Goal: Information Seeking & Learning: Understand process/instructions

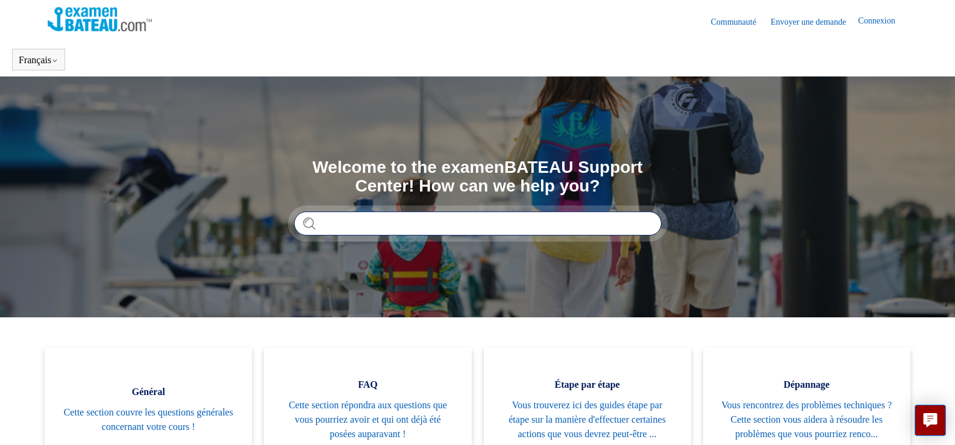
click at [446, 225] on input "Rechercher" at bounding box center [477, 223] width 367 height 24
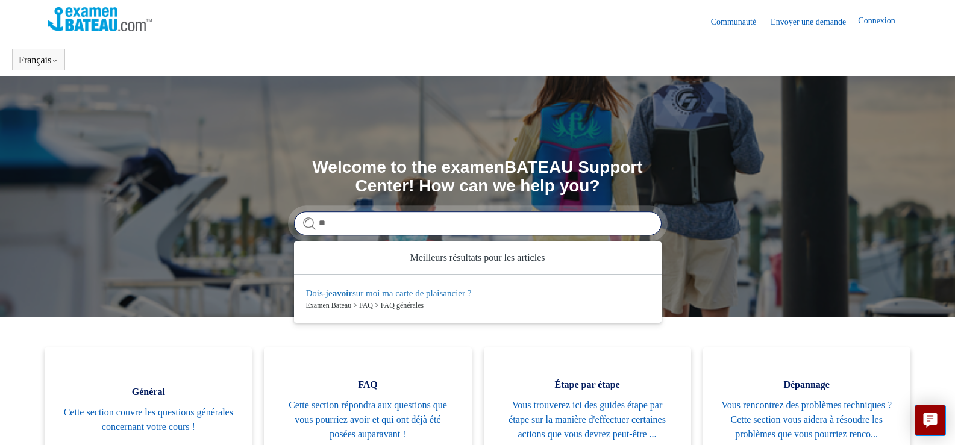
type input "*"
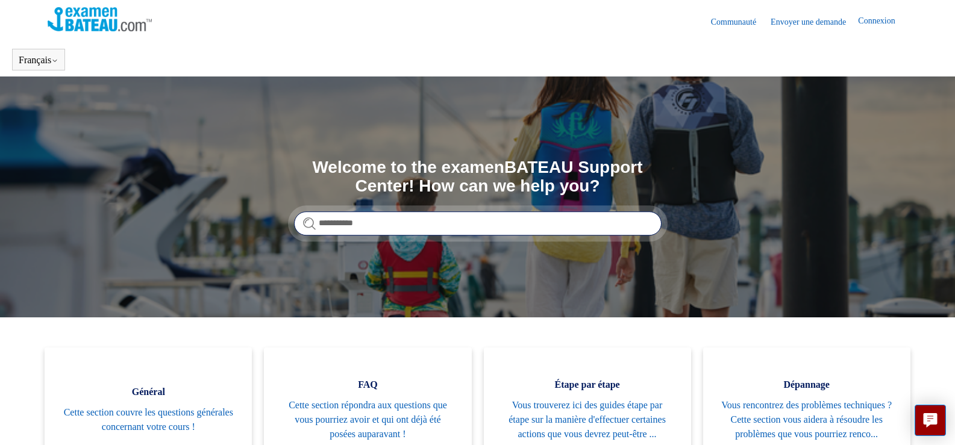
type input "**********"
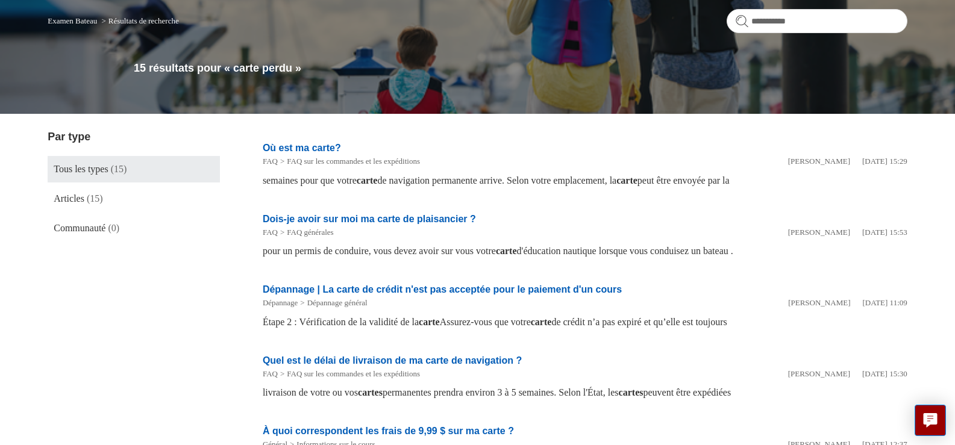
scroll to position [120, 0]
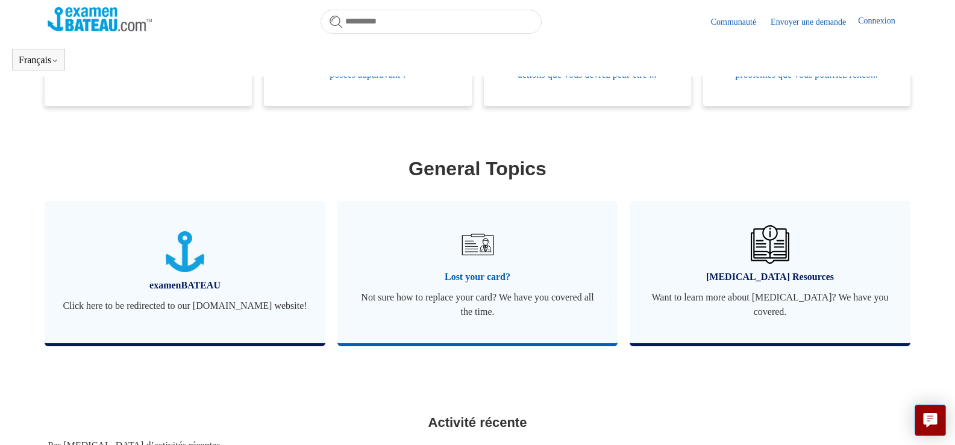
scroll to position [328, 0]
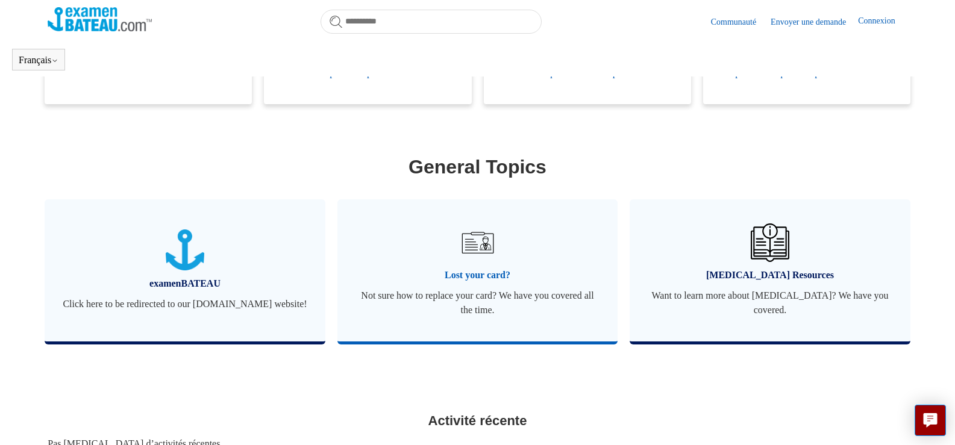
click at [484, 263] on img at bounding box center [477, 243] width 42 height 42
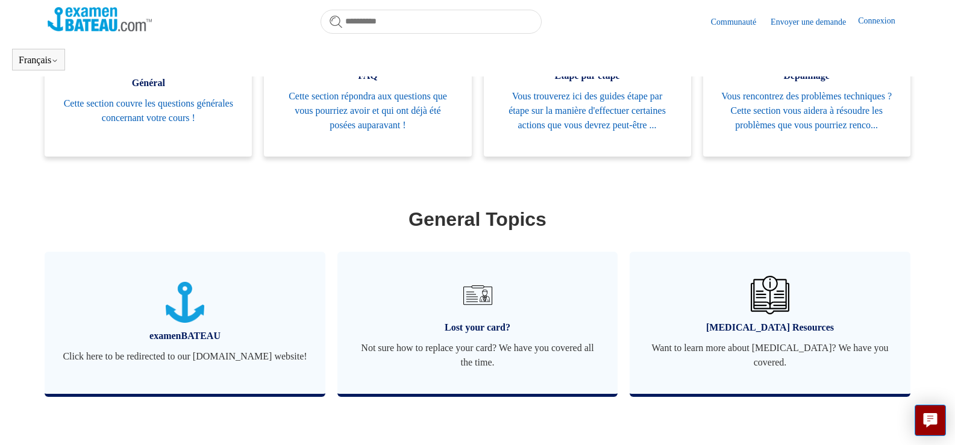
scroll to position [448, 0]
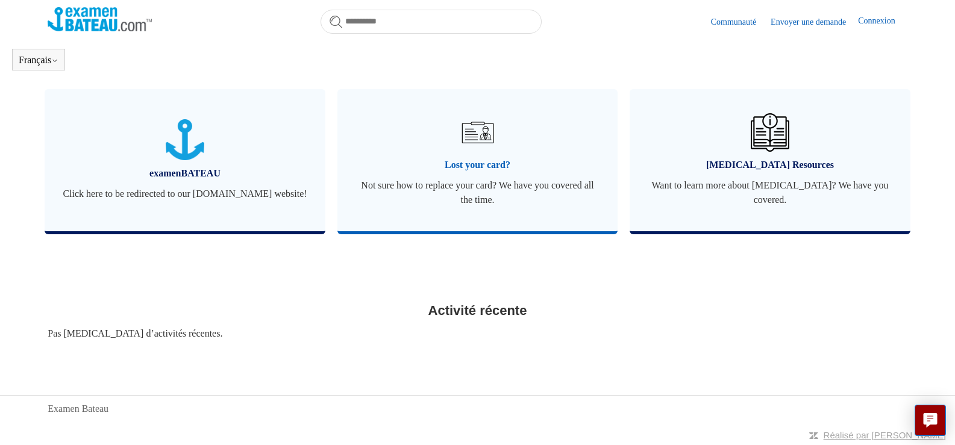
click at [481, 169] on span "Lost your card?" at bounding box center [477, 165] width 245 height 14
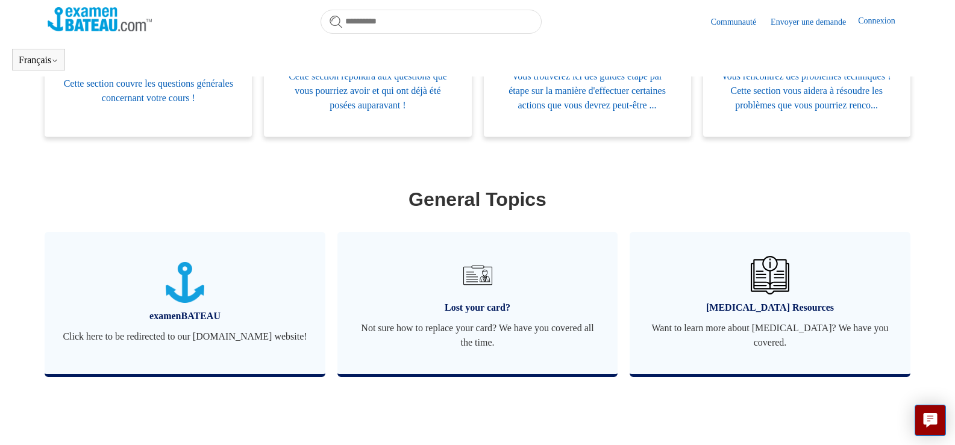
scroll to position [455, 0]
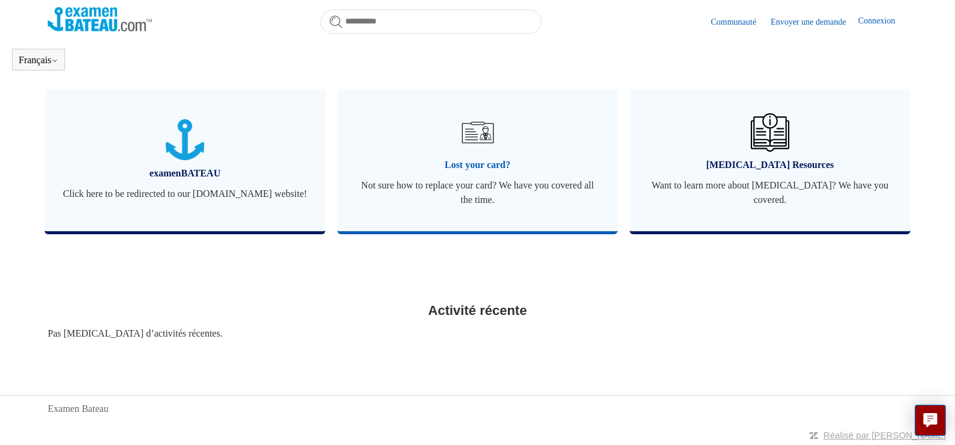
click at [473, 184] on span "Not sure how to replace your card? We have you covered all the time." at bounding box center [477, 192] width 245 height 29
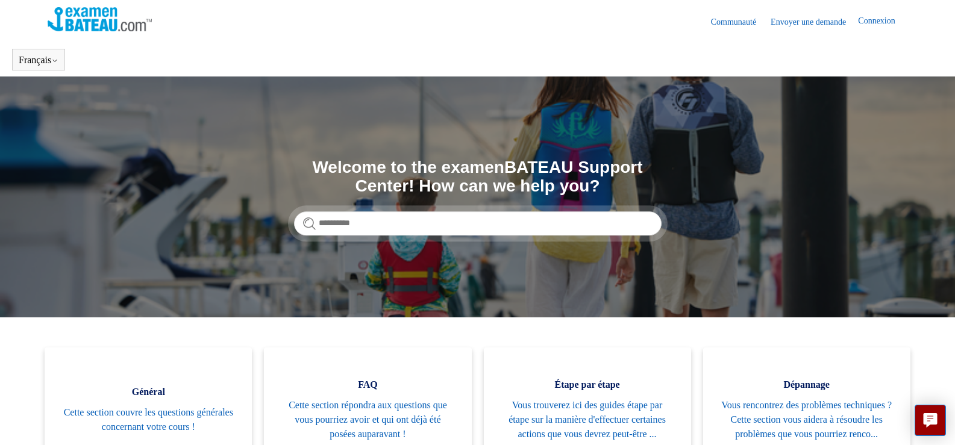
scroll to position [181, 0]
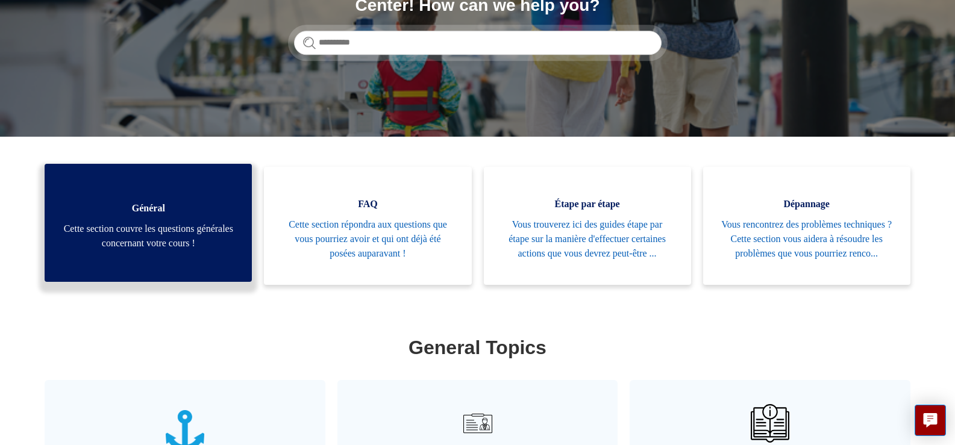
click at [162, 239] on span "Cette section couvre les questions générales concernant votre cours !" at bounding box center [148, 236] width 171 height 29
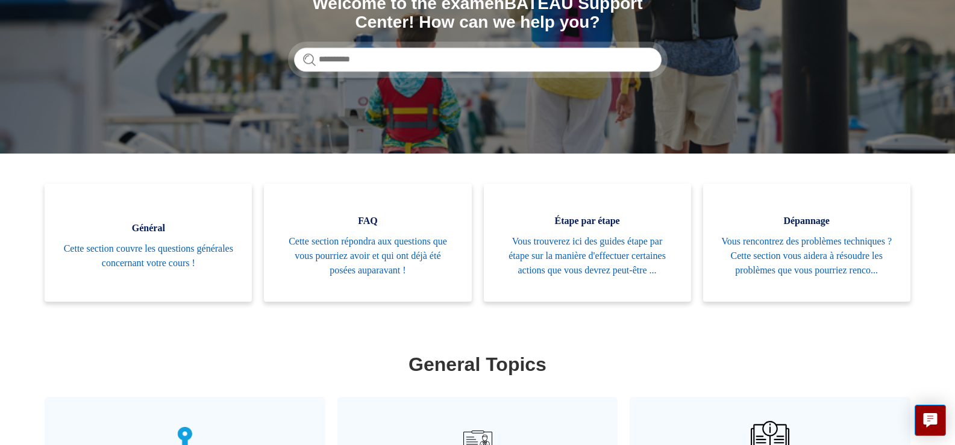
scroll to position [120, 0]
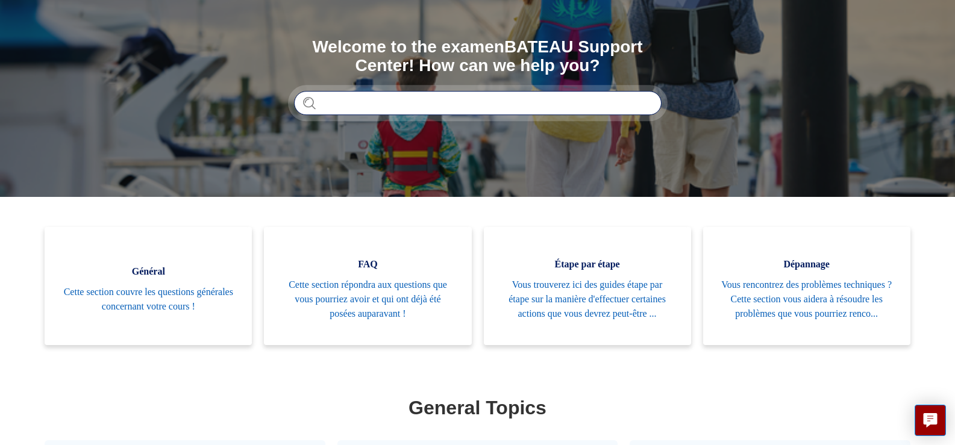
click at [453, 107] on input "Rechercher" at bounding box center [477, 103] width 367 height 24
click at [398, 104] on input "**********" at bounding box center [477, 103] width 367 height 24
drag, startPoint x: 369, startPoint y: 98, endPoint x: 344, endPoint y: 101, distance: 25.4
click at [344, 101] on input "**********" at bounding box center [477, 103] width 367 height 24
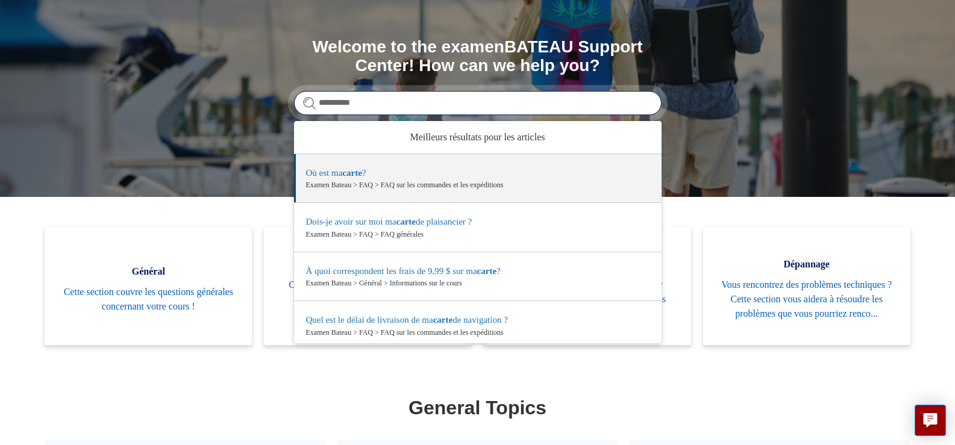
type input "**********"
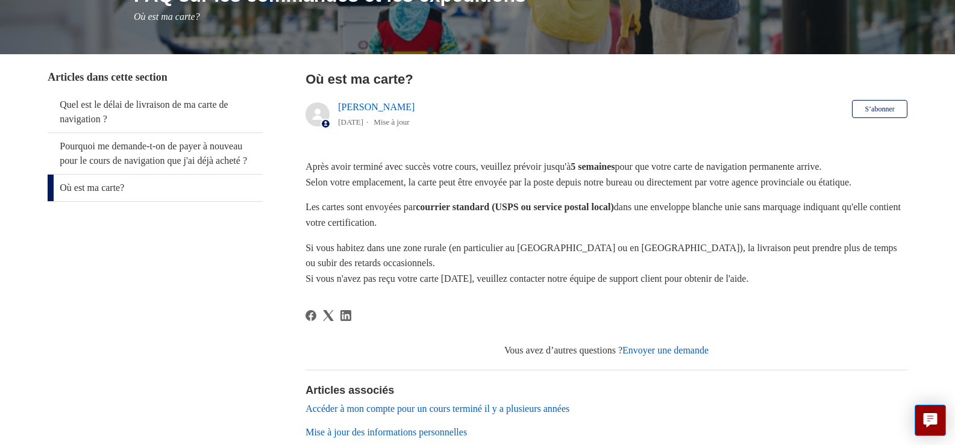
scroll to position [181, 0]
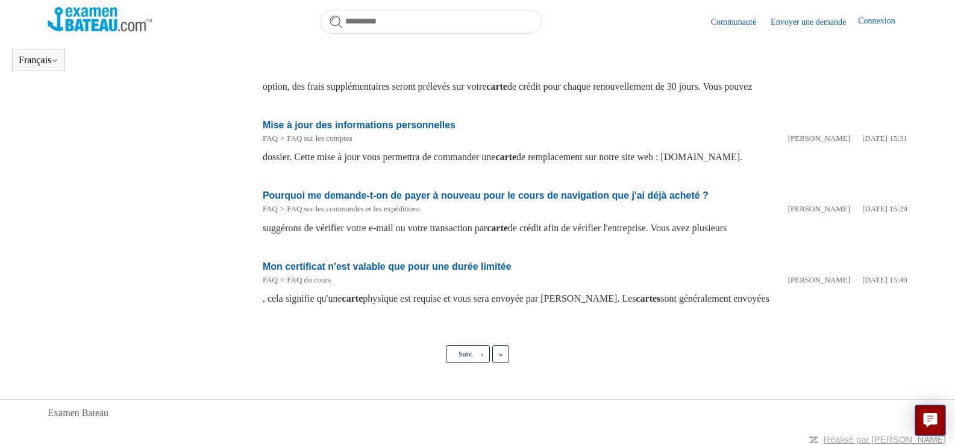
scroll to position [587, 0]
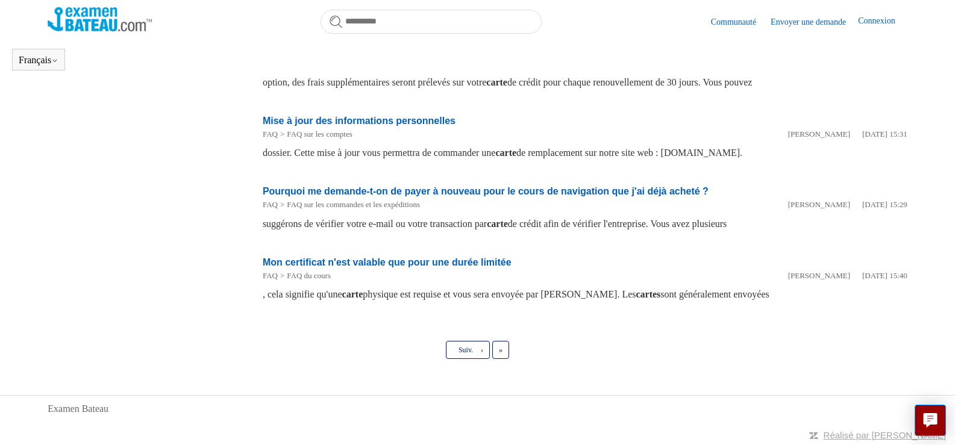
click at [812, 23] on link "Envoyer une demande" at bounding box center [813, 22] width 87 height 13
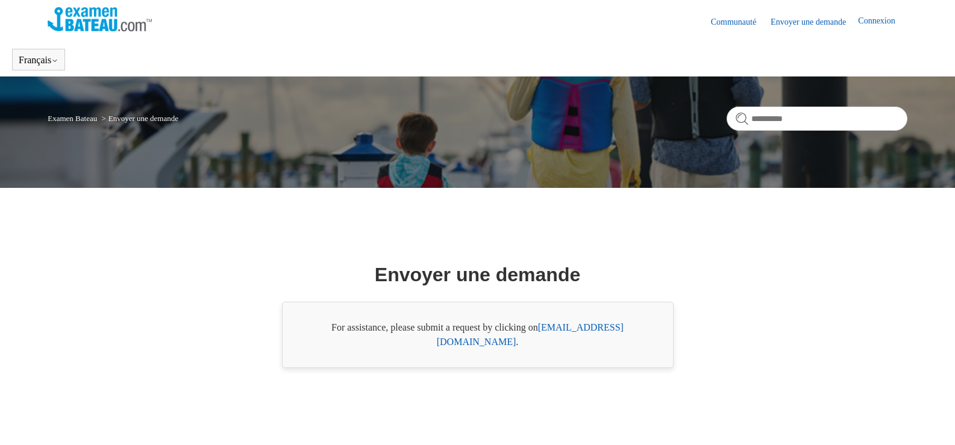
click at [796, 23] on link "Envoyer une demande" at bounding box center [813, 22] width 87 height 13
click at [805, 116] on input "Rechercher" at bounding box center [816, 119] width 181 height 24
